Goal: Information Seeking & Learning: Learn about a topic

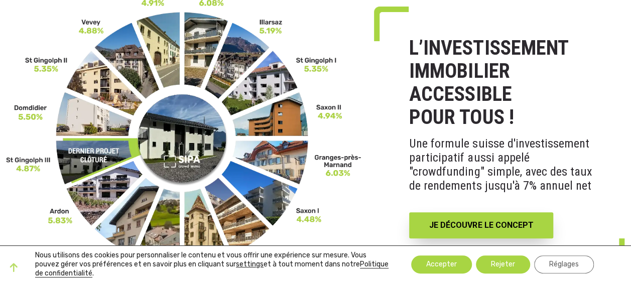
scroll to position [50, 0]
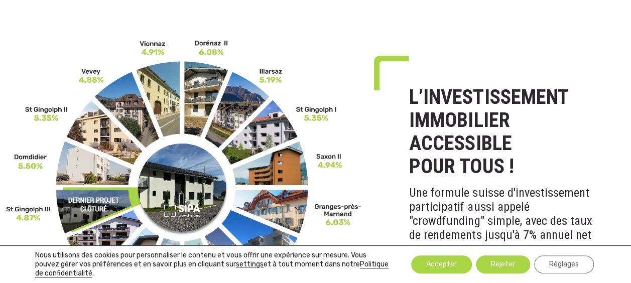
click at [90, 167] on img at bounding box center [184, 186] width 356 height 295
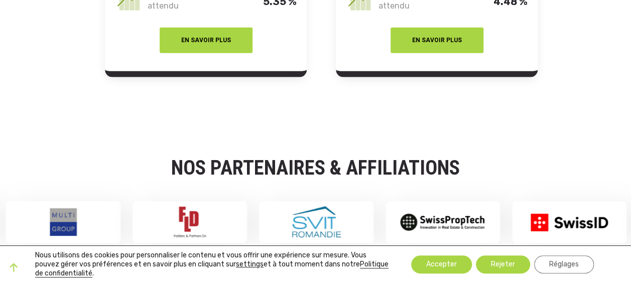
scroll to position [1582, 0]
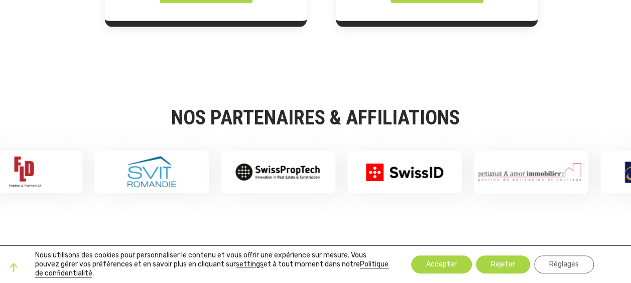
drag, startPoint x: 575, startPoint y: 160, endPoint x: 419, endPoint y: 157, distance: 156.7
click at [419, 157] on img at bounding box center [404, 172] width 114 height 42
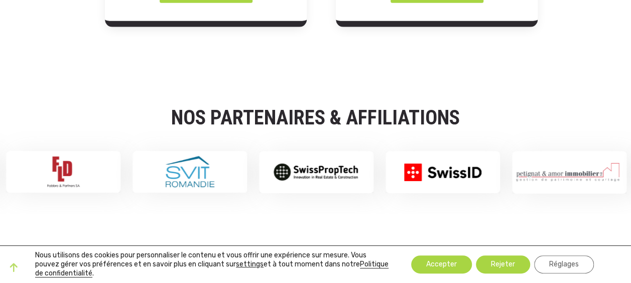
click at [332, 162] on img at bounding box center [316, 172] width 114 height 42
click at [330, 158] on img at bounding box center [316, 172] width 114 height 42
click at [202, 152] on img at bounding box center [190, 172] width 114 height 42
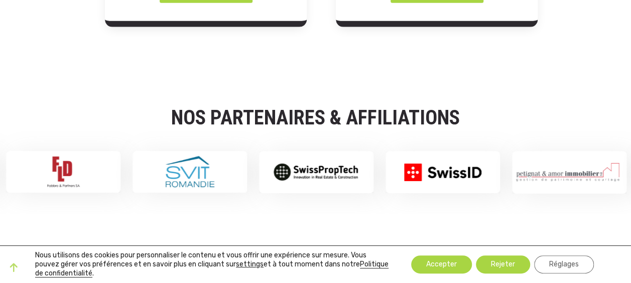
click at [552, 160] on img at bounding box center [569, 172] width 114 height 42
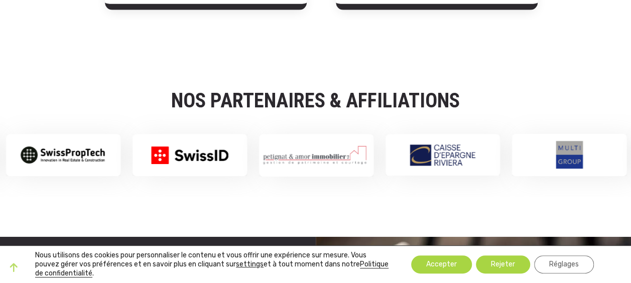
scroll to position [1601, 0]
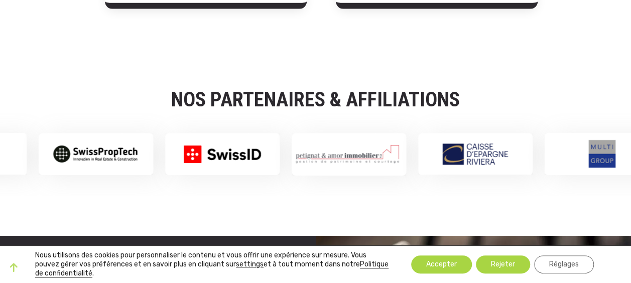
drag, startPoint x: 181, startPoint y: 148, endPoint x: 337, endPoint y: 151, distance: 155.7
click at [337, 151] on img at bounding box center [349, 154] width 114 height 42
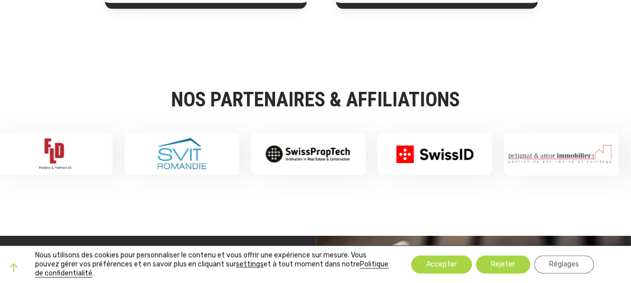
drag, startPoint x: 100, startPoint y: 143, endPoint x: 359, endPoint y: 158, distance: 259.5
click at [359, 158] on img at bounding box center [308, 154] width 114 height 42
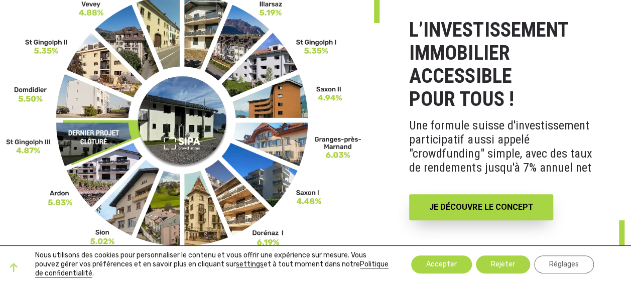
scroll to position [145, 0]
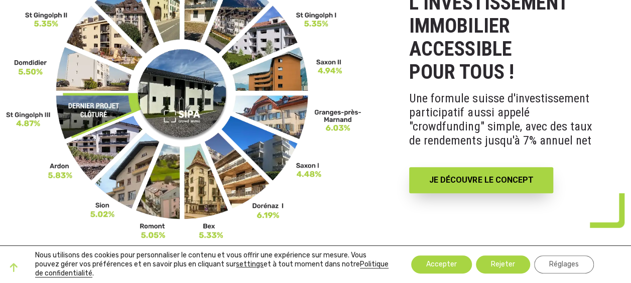
click at [33, 66] on img at bounding box center [184, 92] width 356 height 295
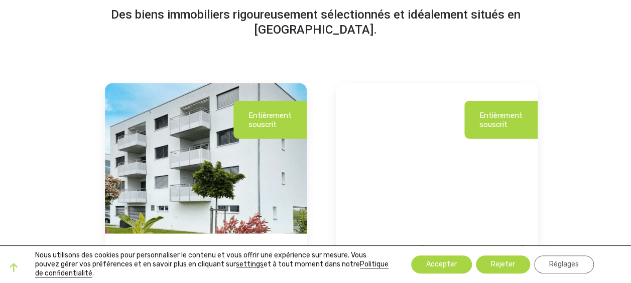
scroll to position [1205, 0]
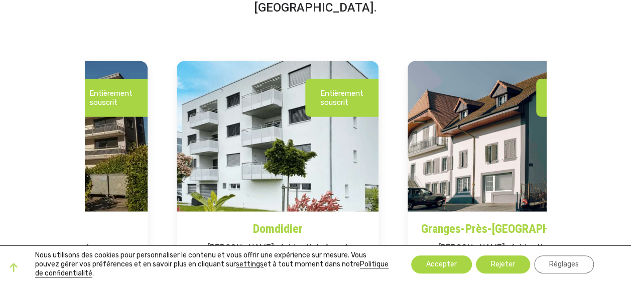
drag, startPoint x: 132, startPoint y: 119, endPoint x: 435, endPoint y: 173, distance: 307.5
click at [435, 173] on img at bounding box center [509, 136] width 202 height 151
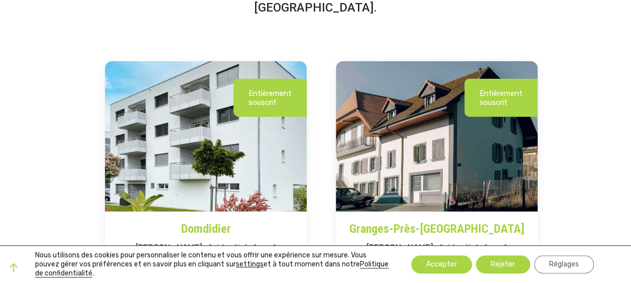
click at [211, 162] on img at bounding box center [206, 136] width 202 height 151
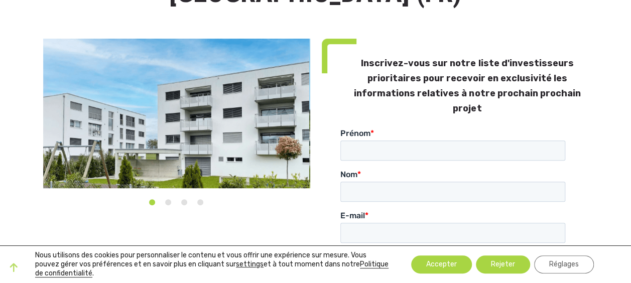
scroll to position [100, 0]
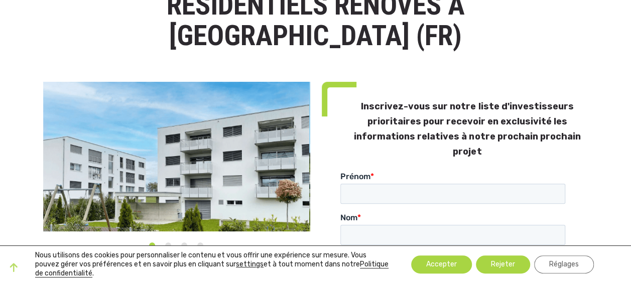
click at [212, 131] on img at bounding box center [176, 157] width 266 height 150
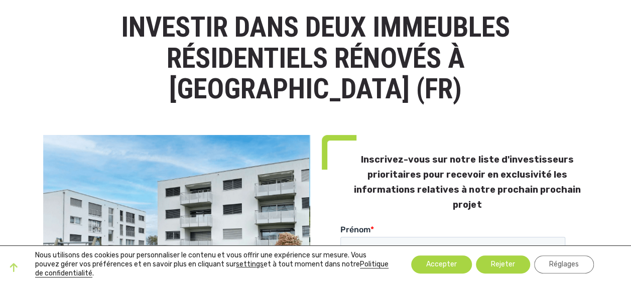
scroll to position [0, 0]
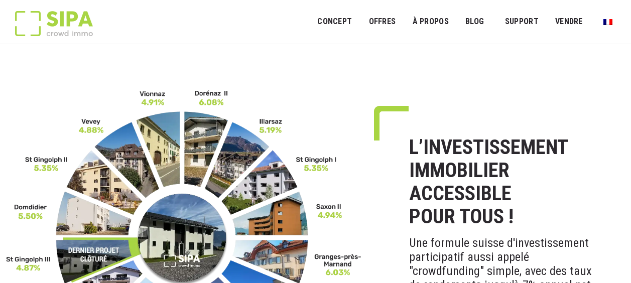
scroll to position [1216, 0]
